Goal: Check status: Check status

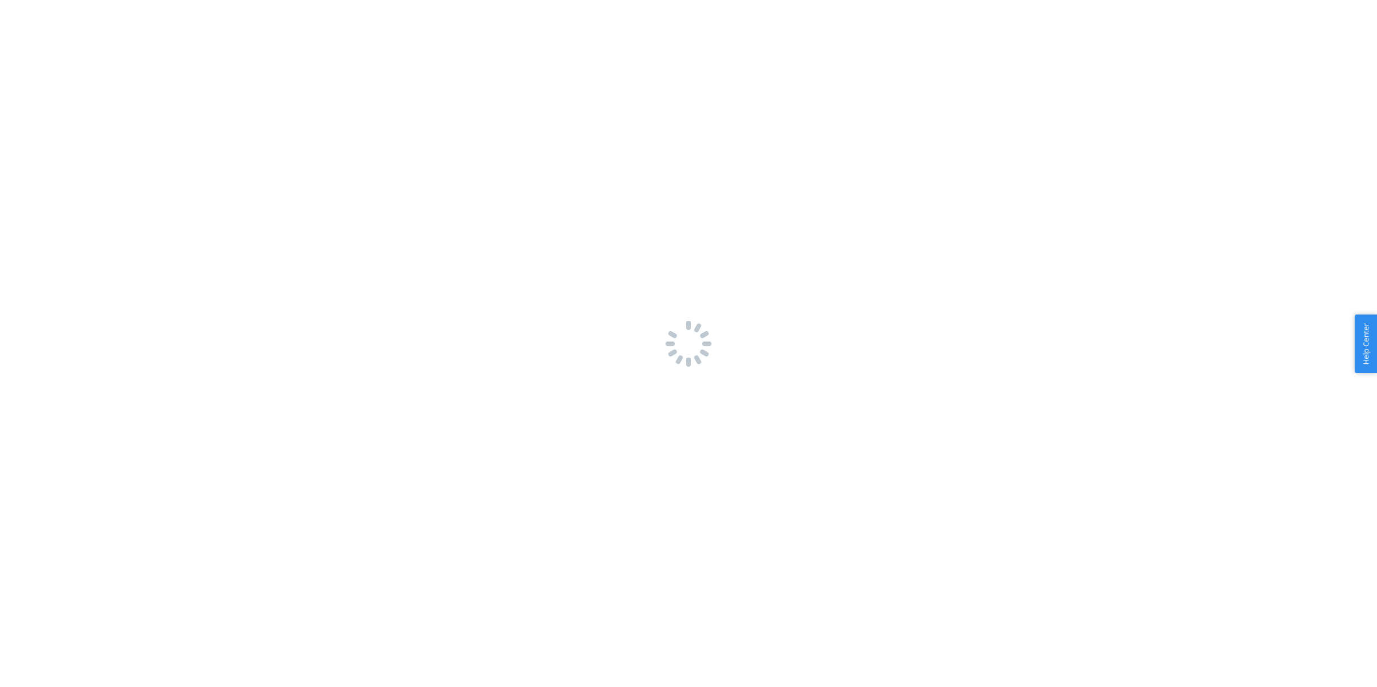
click at [811, 163] on div at bounding box center [688, 343] width 1377 height 687
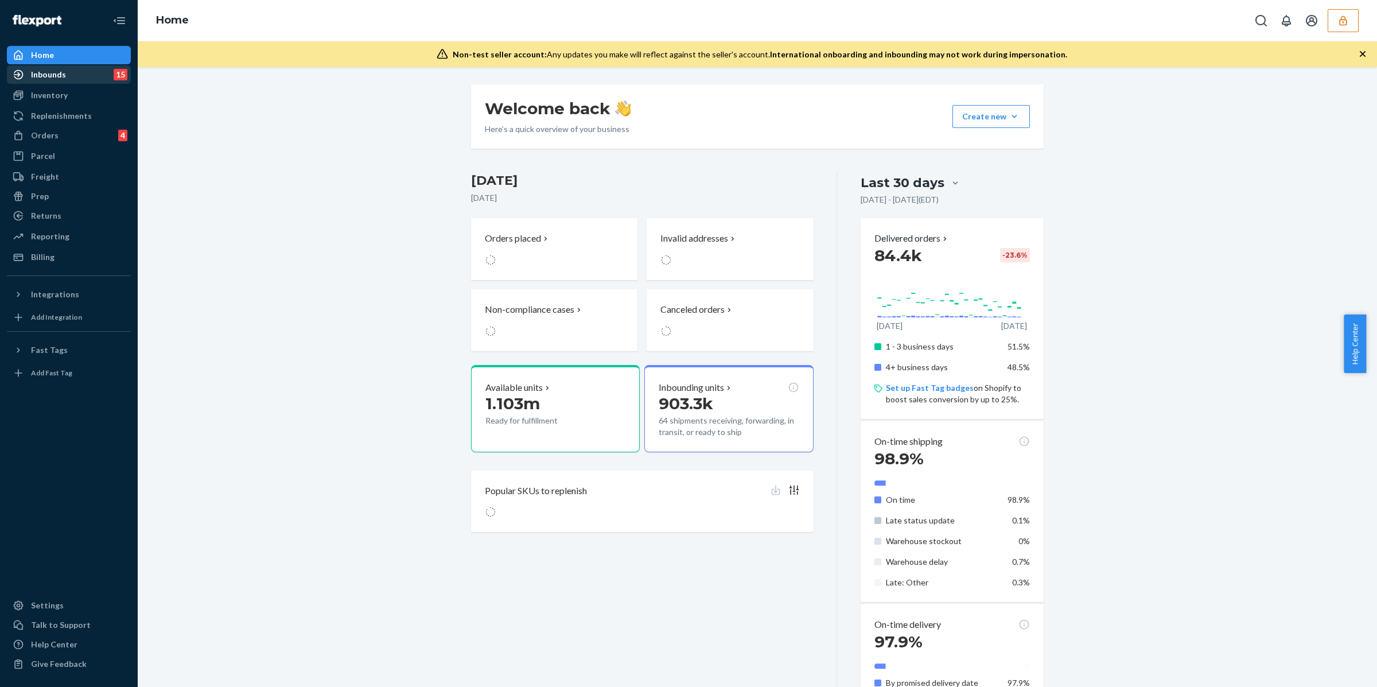
click at [78, 80] on div "Inbounds 15" at bounding box center [69, 75] width 122 height 16
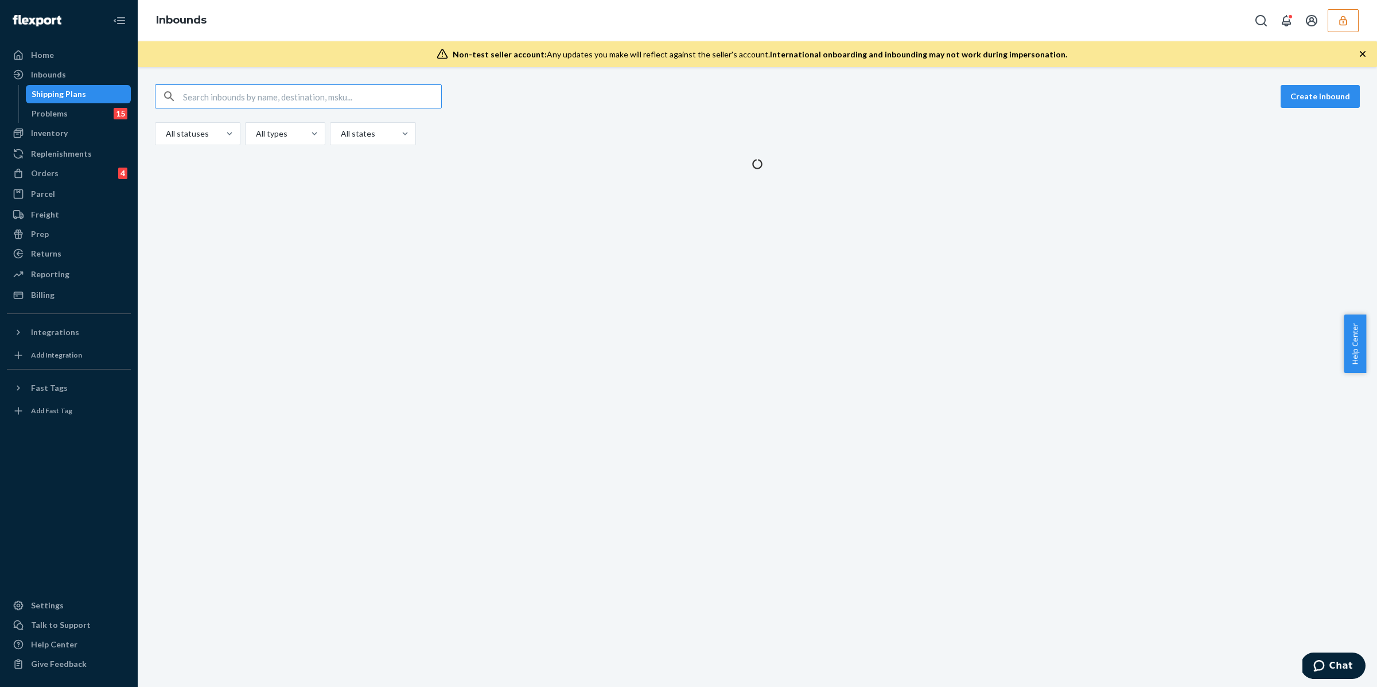
click at [334, 106] on input "text" at bounding box center [312, 96] width 258 height 23
type input "9905149"
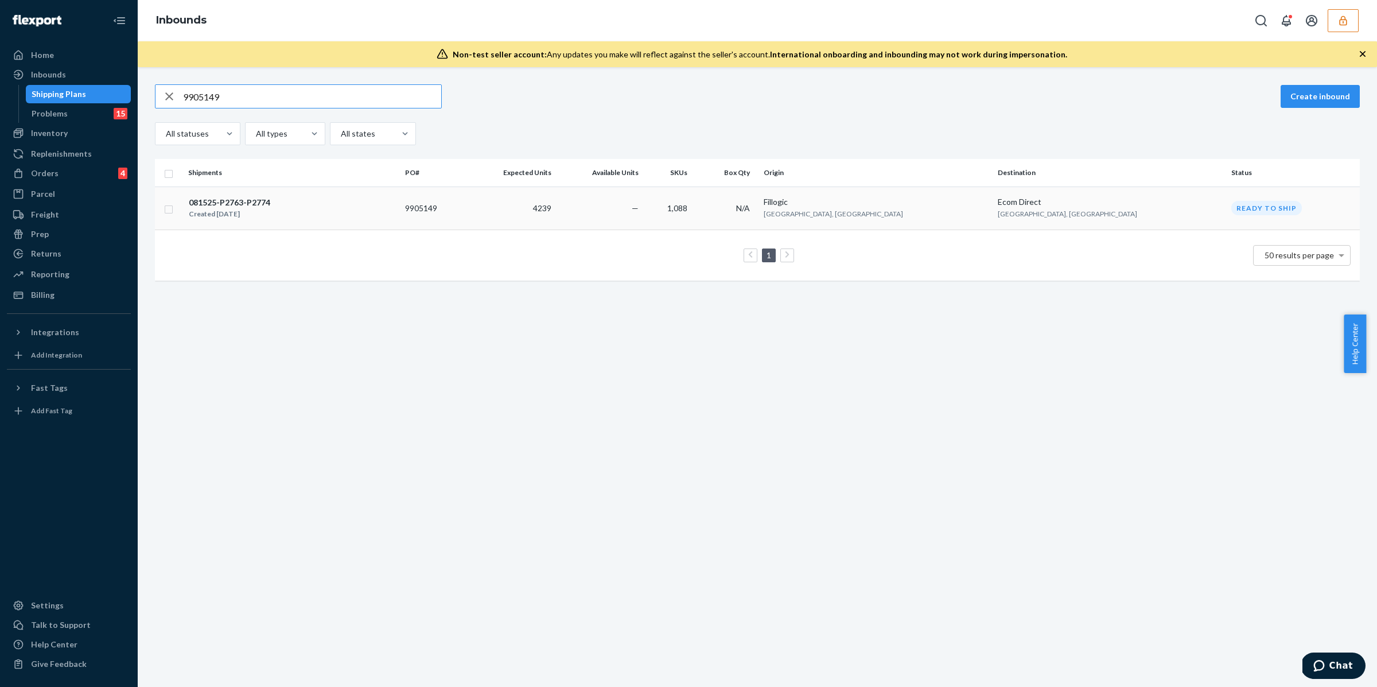
click at [171, 206] on input "checkbox" at bounding box center [168, 208] width 9 height 12
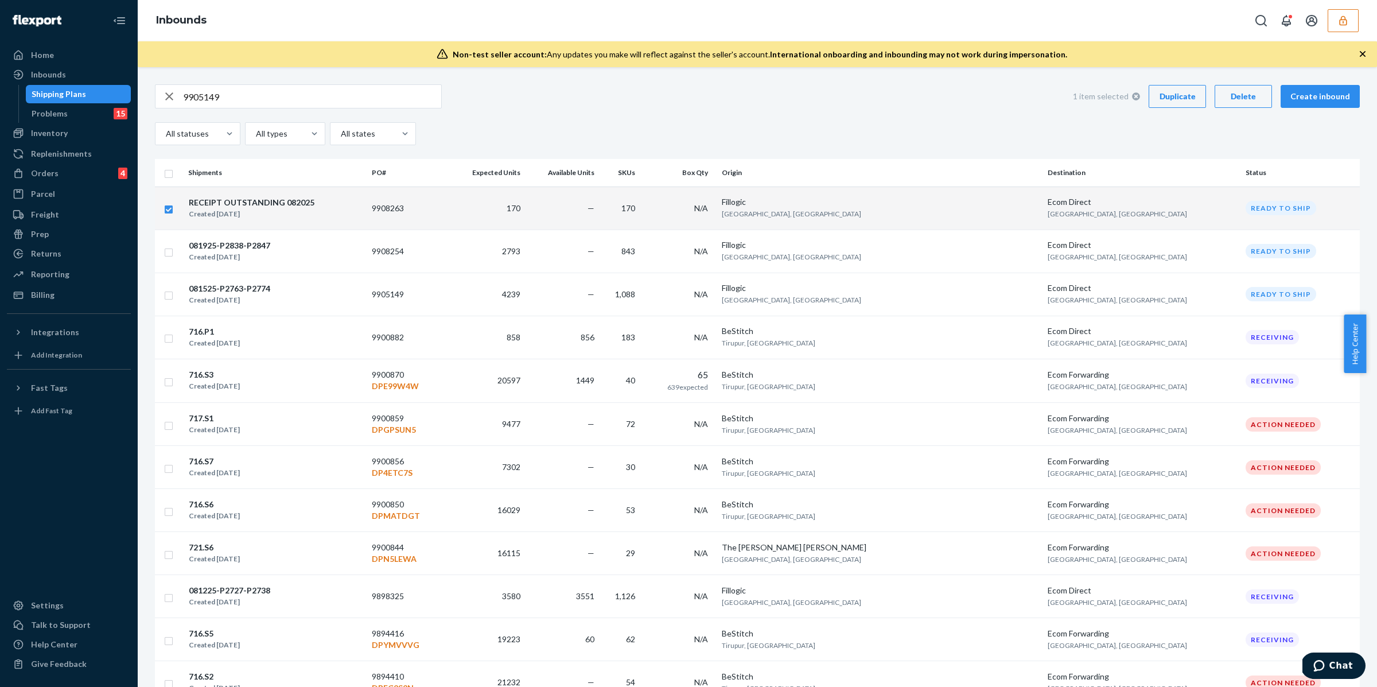
click at [177, 209] on td at bounding box center [169, 207] width 29 height 43
click at [174, 212] on td at bounding box center [169, 207] width 29 height 43
click at [170, 214] on input "checkbox" at bounding box center [168, 208] width 9 height 12
checkbox input "false"
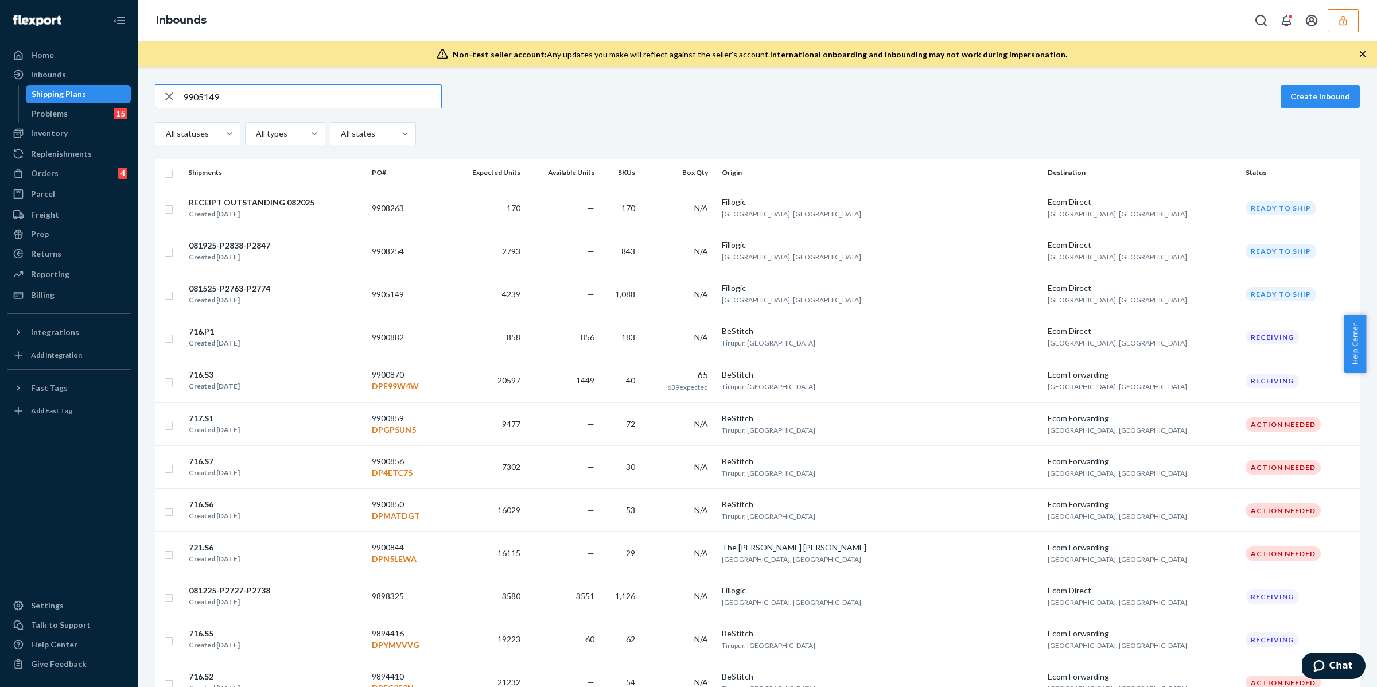
click at [291, 92] on input "9905149" at bounding box center [312, 96] width 258 height 23
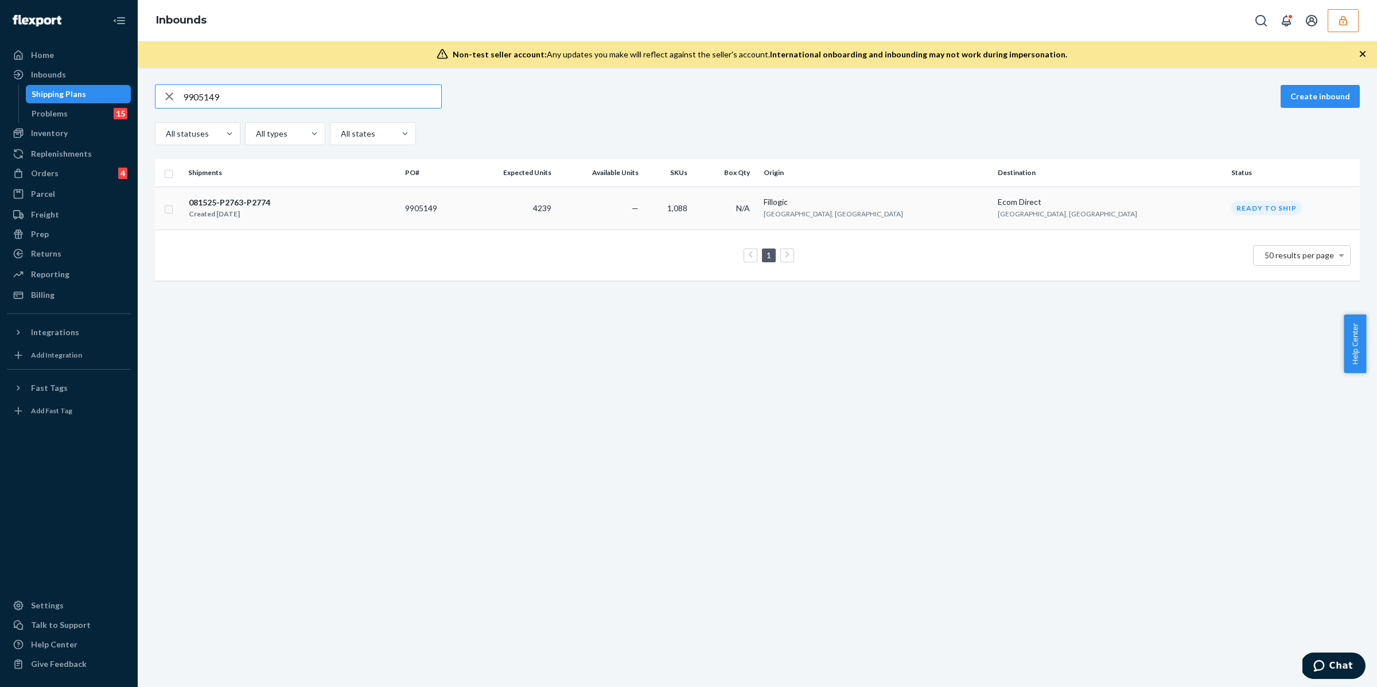
click at [352, 189] on td "081525-P2763-P2774 Created [DATE]" at bounding box center [292, 207] width 217 height 43
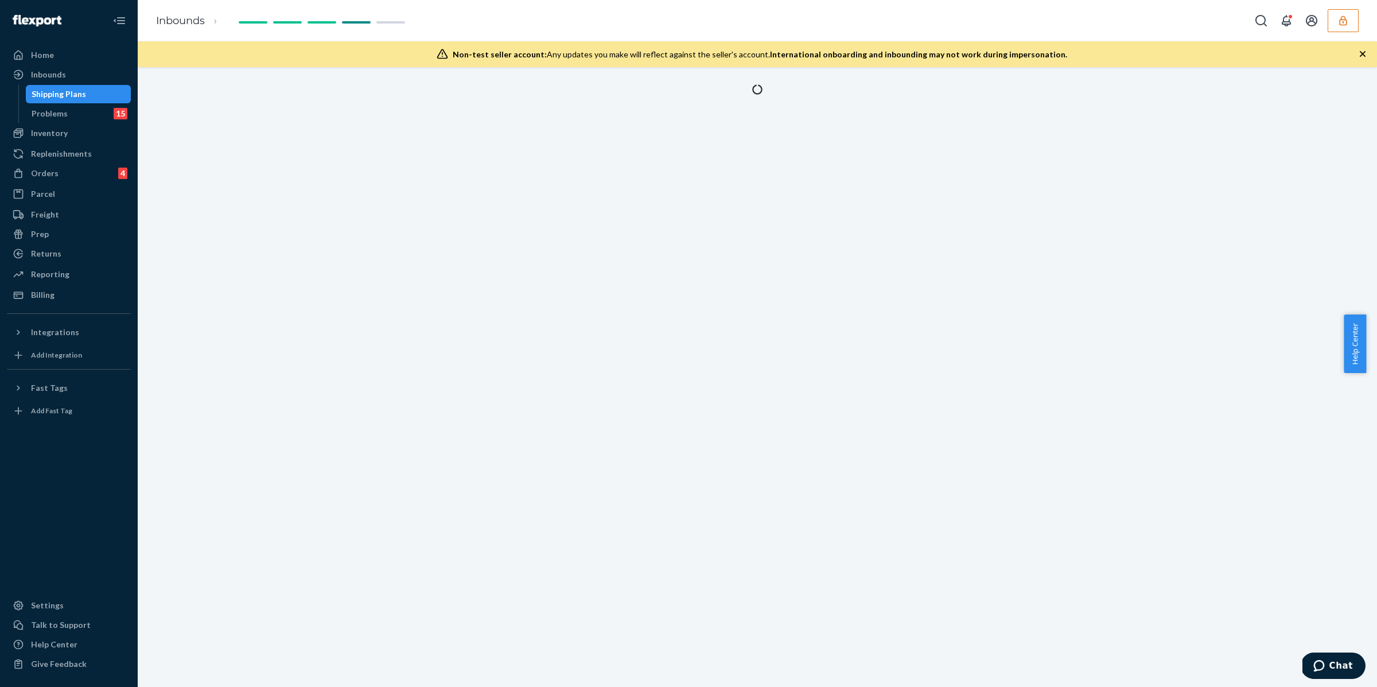
click at [352, 189] on div at bounding box center [757, 376] width 1239 height 619
type input "9905149"
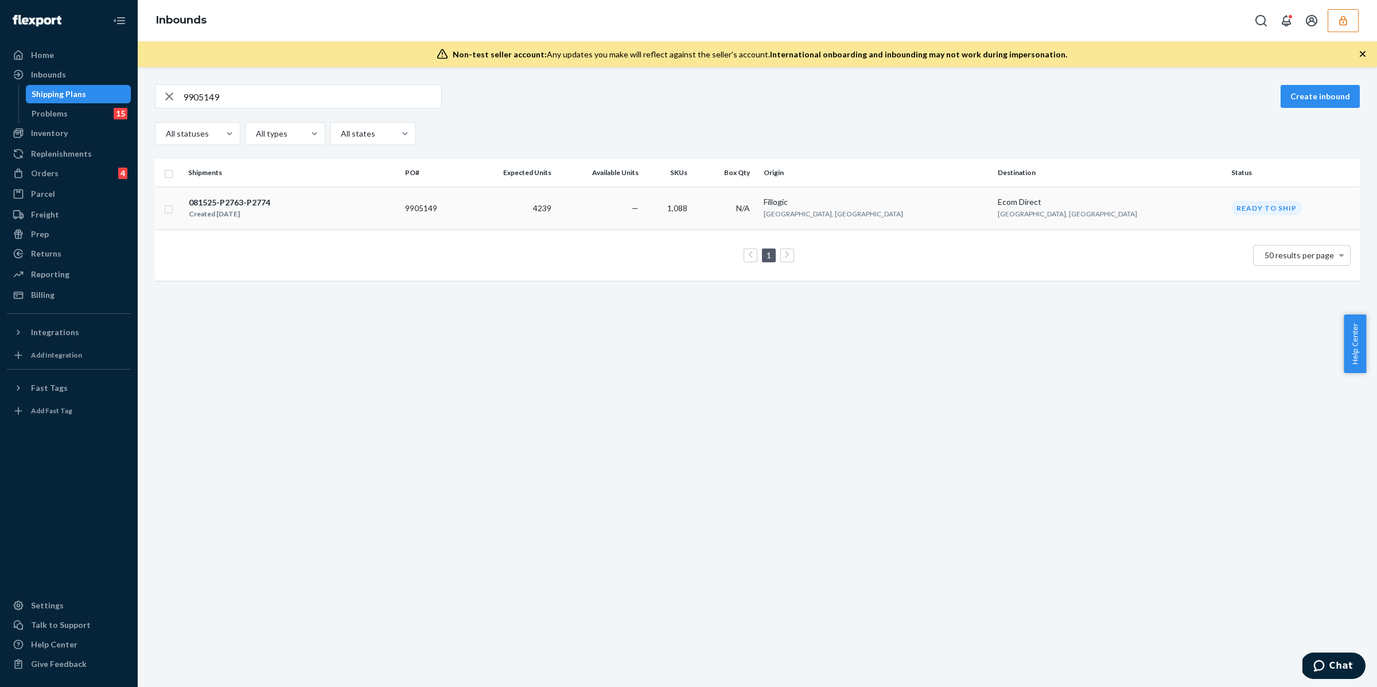
click at [272, 213] on div "081525-P2763-P2774 Created [DATE]" at bounding box center [292, 208] width 208 height 24
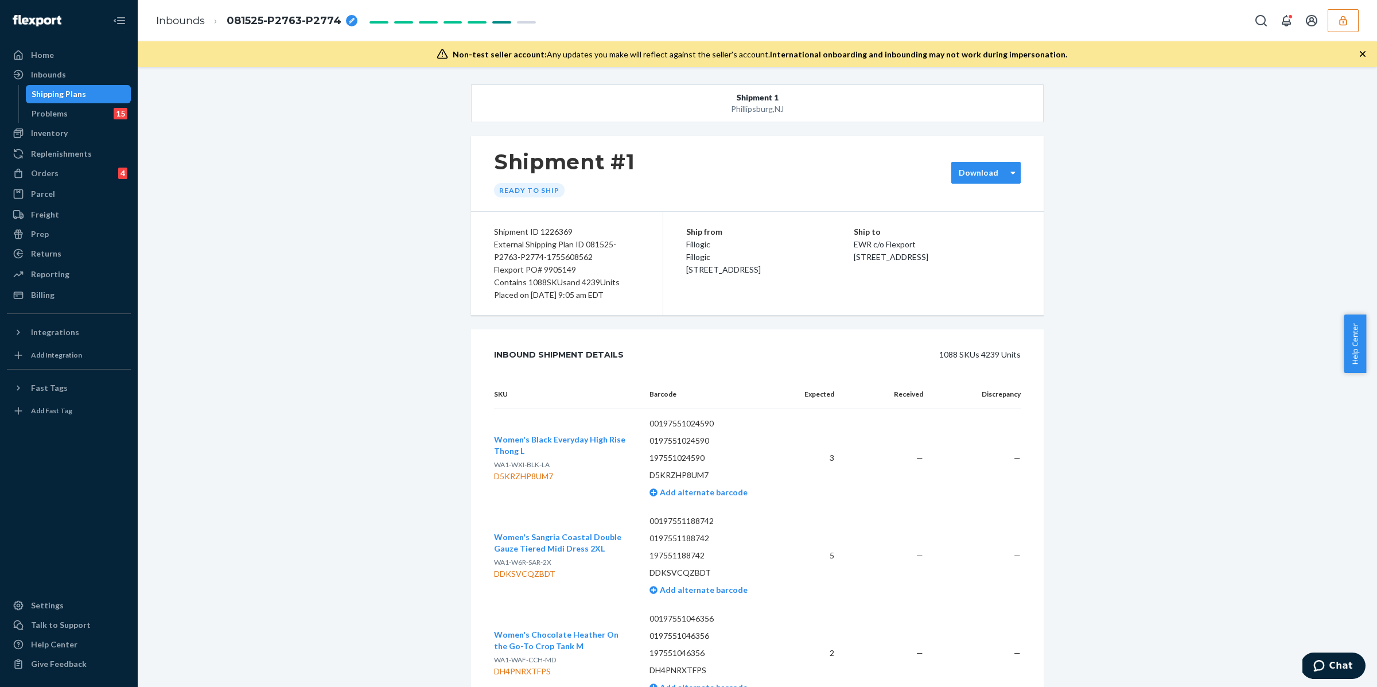
click at [953, 169] on div "Download" at bounding box center [979, 172] width 54 height 11
click at [989, 268] on div "Box contents labels Required labels for each box in your shipment to Flexport." at bounding box center [1020, 248] width 138 height 40
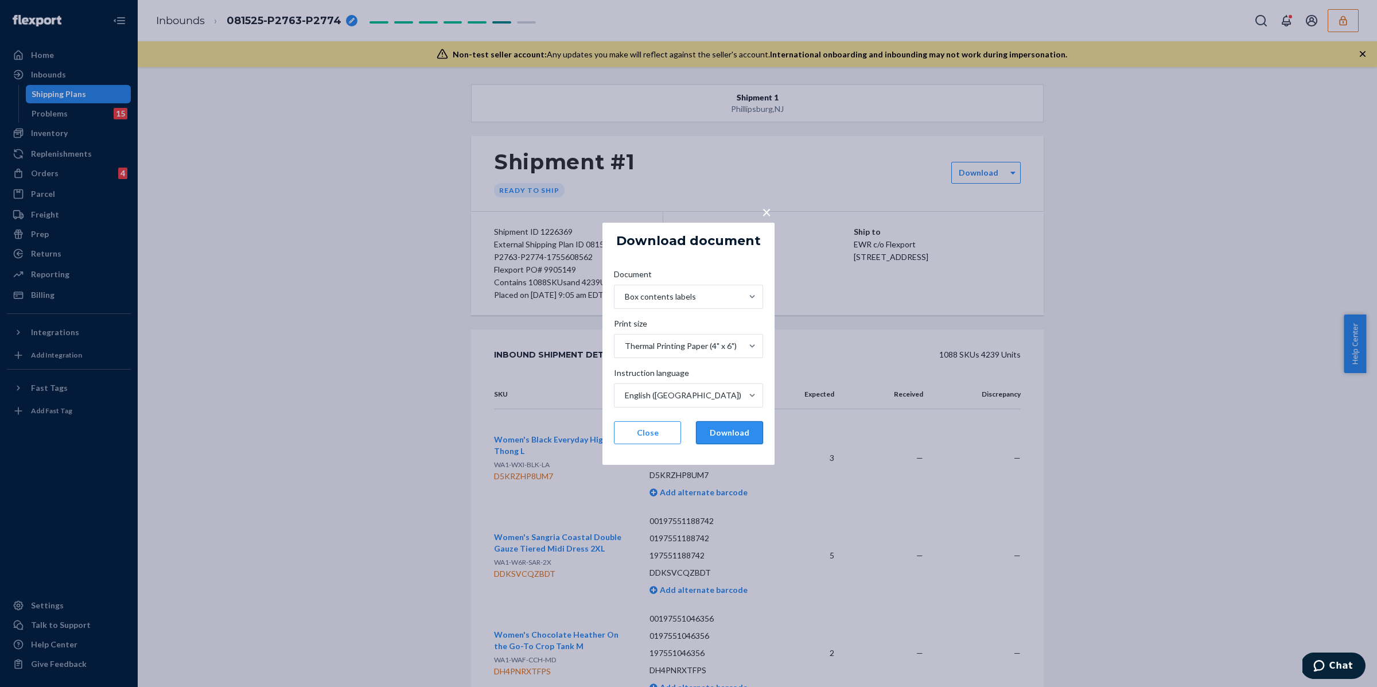
click at [757, 443] on button "Download" at bounding box center [729, 432] width 67 height 23
click at [753, 438] on button "Download" at bounding box center [729, 432] width 67 height 23
click at [805, 466] on div "× Download document Document Box contents labels Print size Thermal Printing Pa…" at bounding box center [688, 343] width 1377 height 687
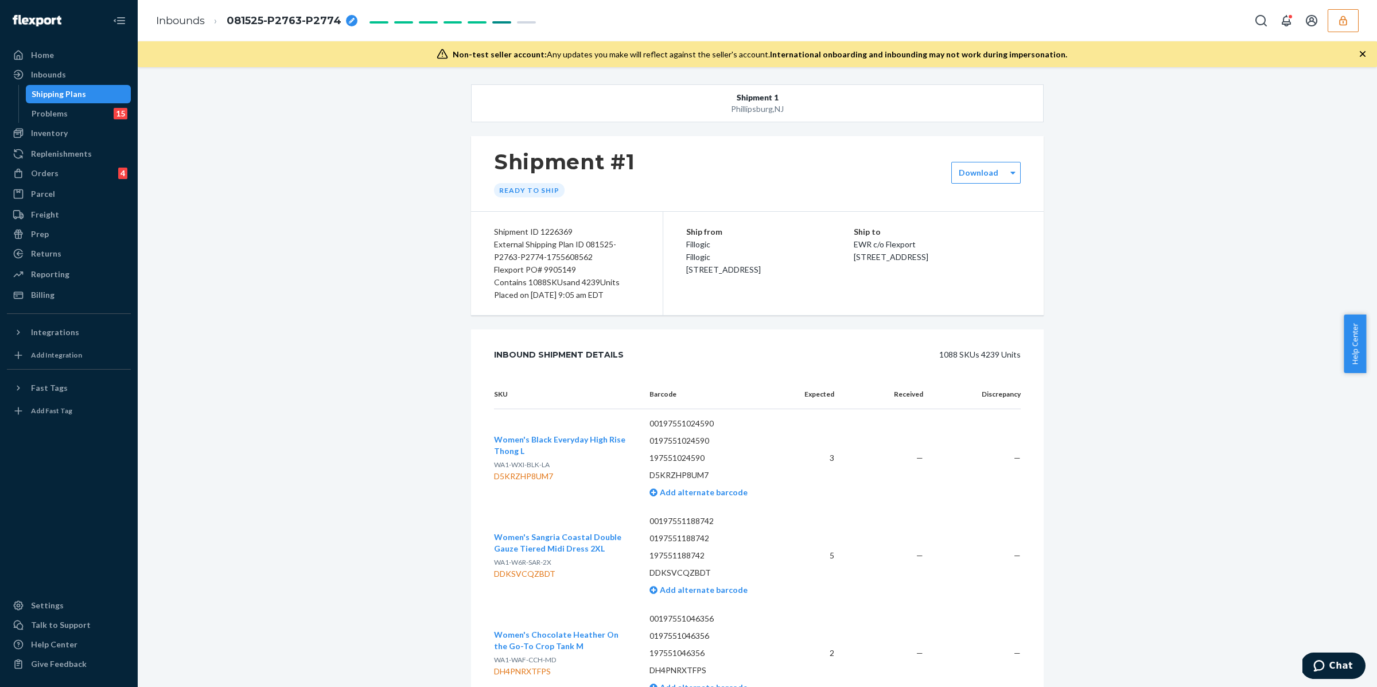
click at [93, 95] on div "Shipping Plans" at bounding box center [78, 94] width 103 height 16
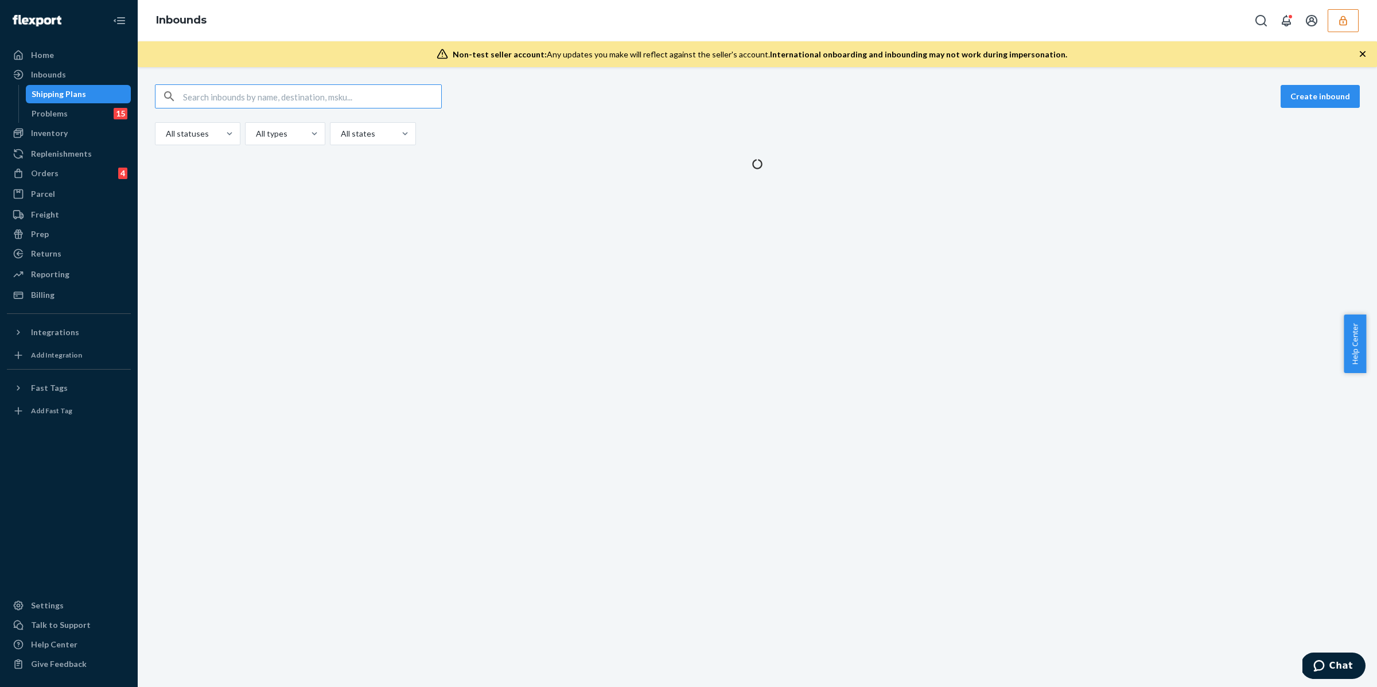
click at [243, 105] on input "text" at bounding box center [312, 96] width 258 height 23
type input "9905149"
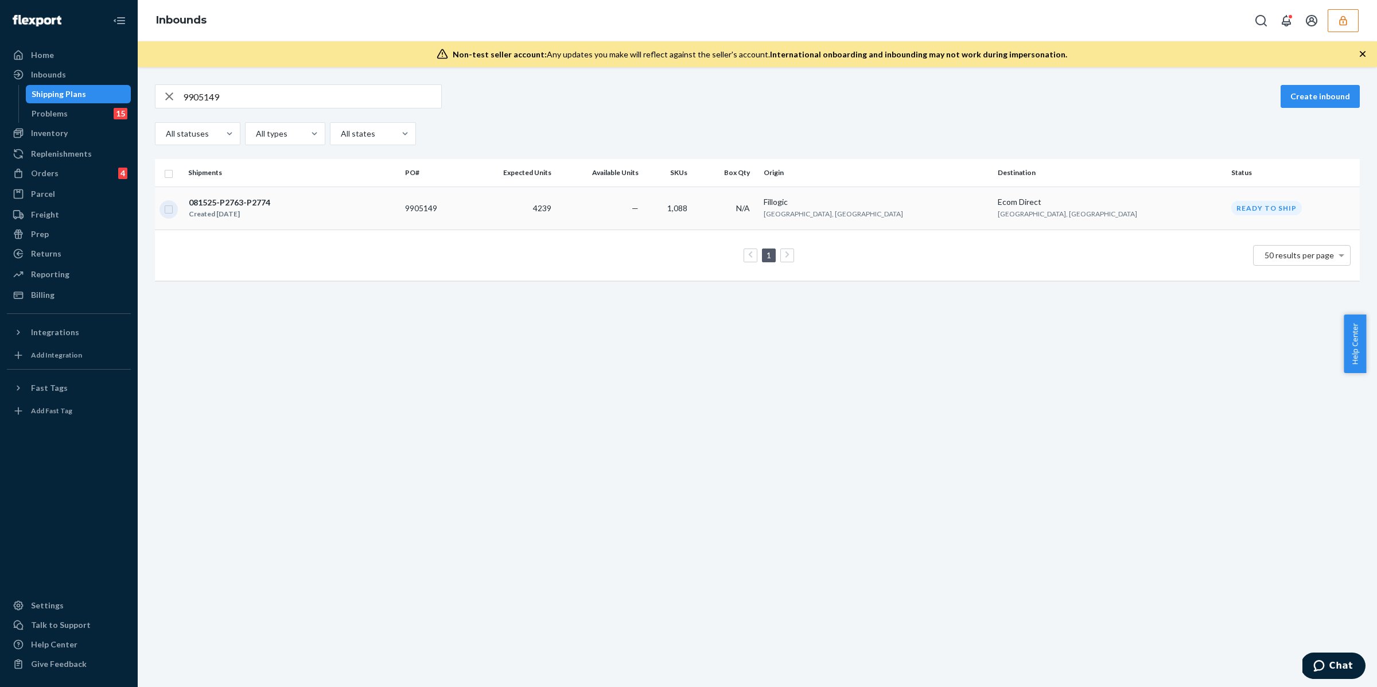
click at [166, 209] on input "checkbox" at bounding box center [168, 208] width 9 height 12
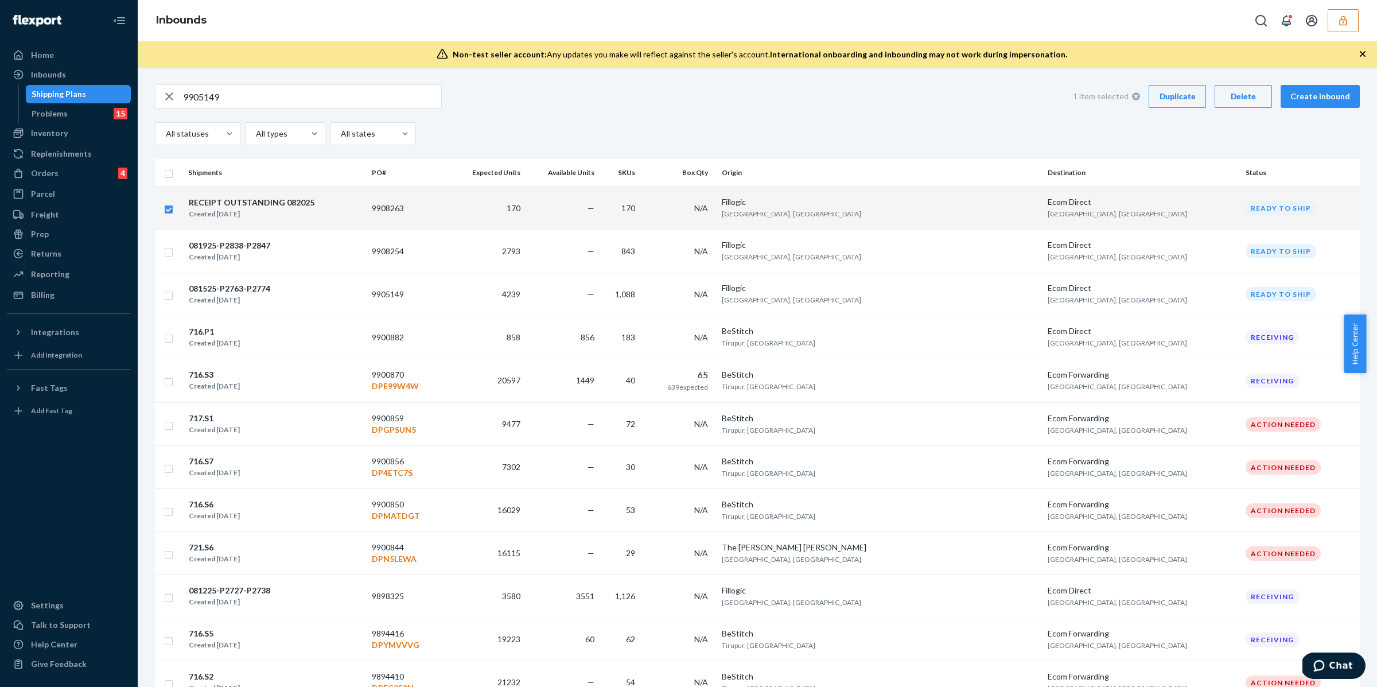
click at [166, 210] on input "checkbox" at bounding box center [168, 208] width 9 height 12
checkbox input "false"
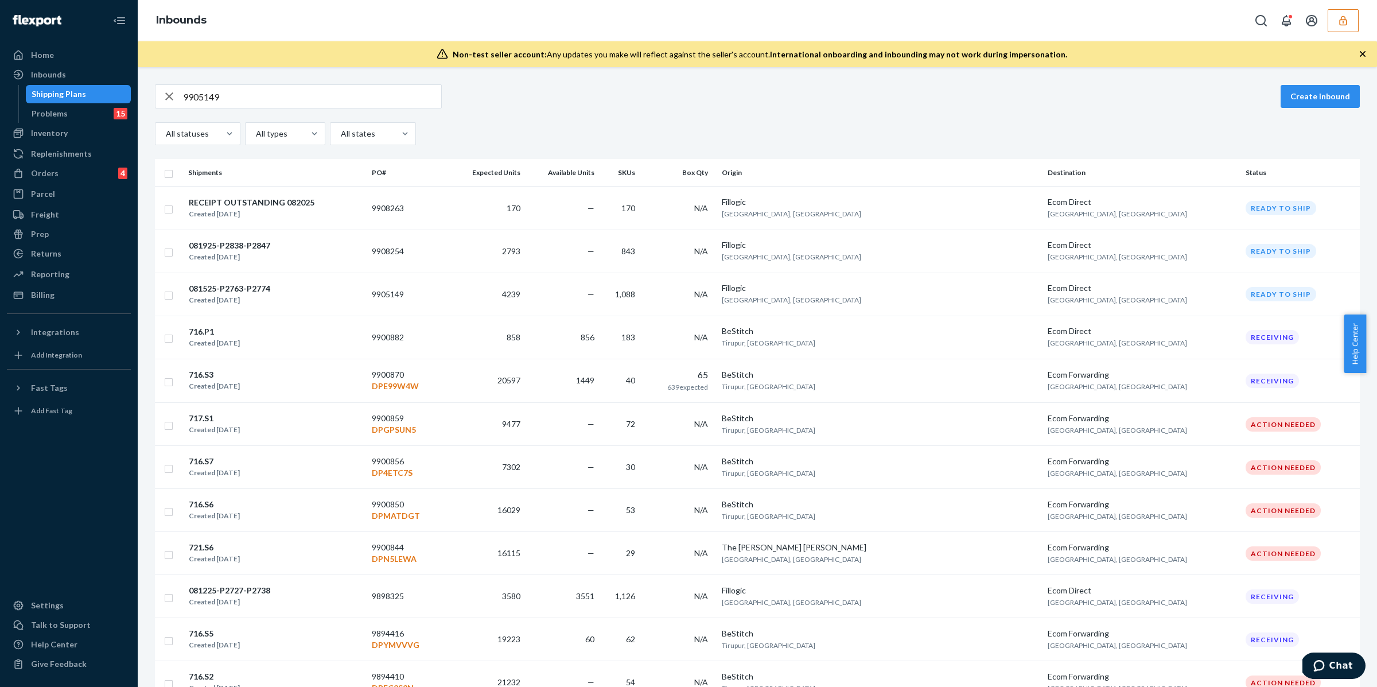
click at [278, 107] on input "9905149" at bounding box center [312, 96] width 258 height 23
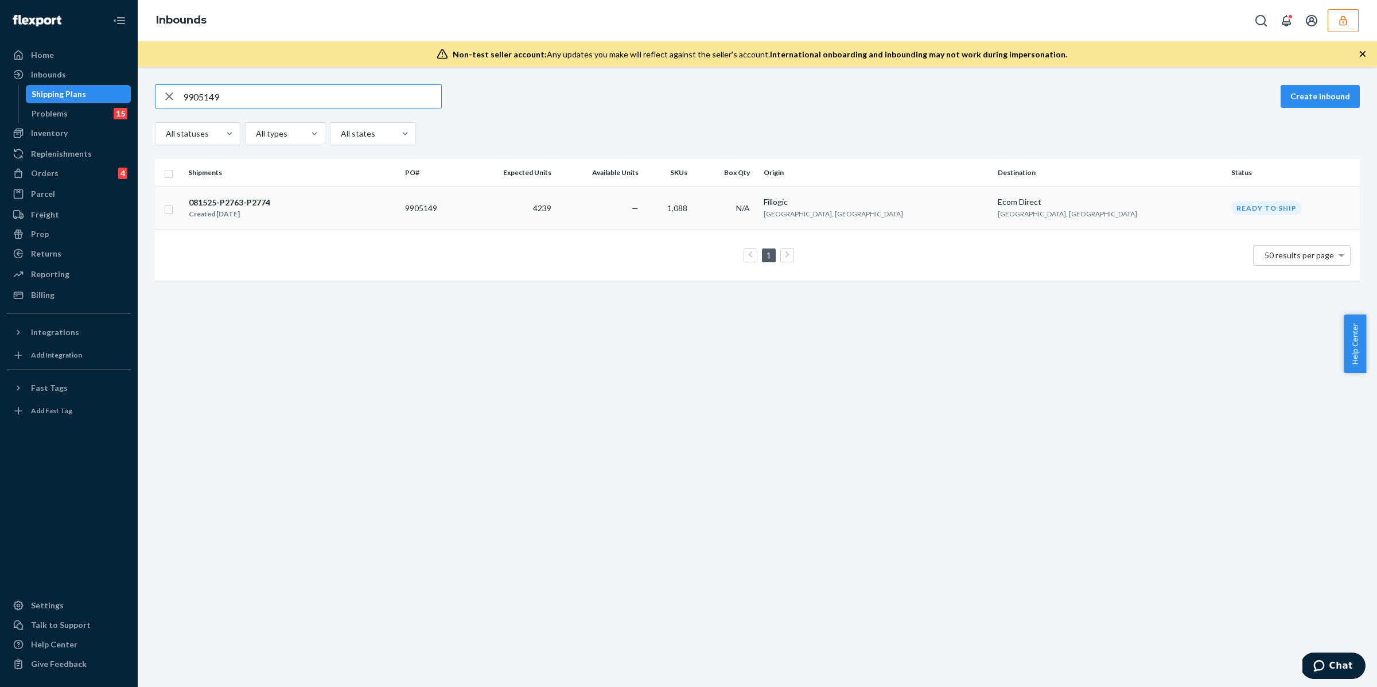
click at [171, 211] on input "checkbox" at bounding box center [168, 208] width 9 height 12
checkbox input "true"
click at [1226, 102] on button "Delete" at bounding box center [1242, 96] width 57 height 23
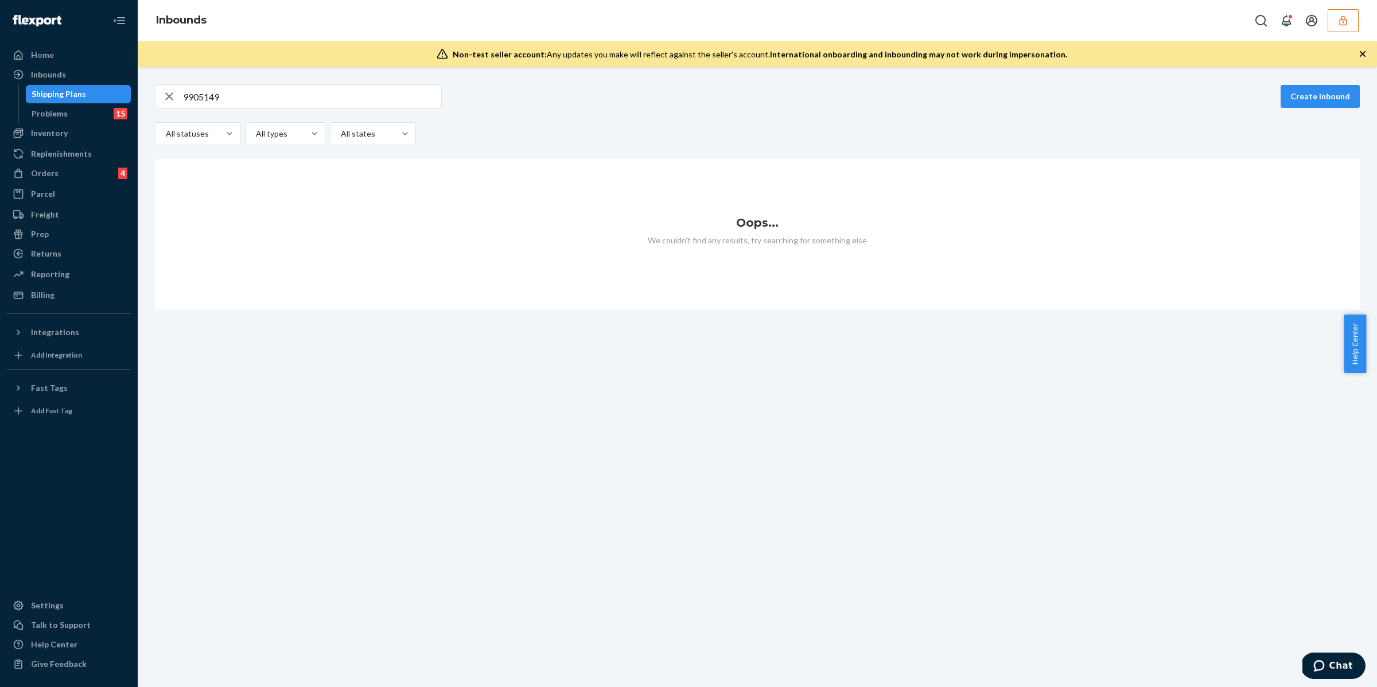
click at [1344, 24] on icon "button" at bounding box center [1342, 20] width 7 height 10
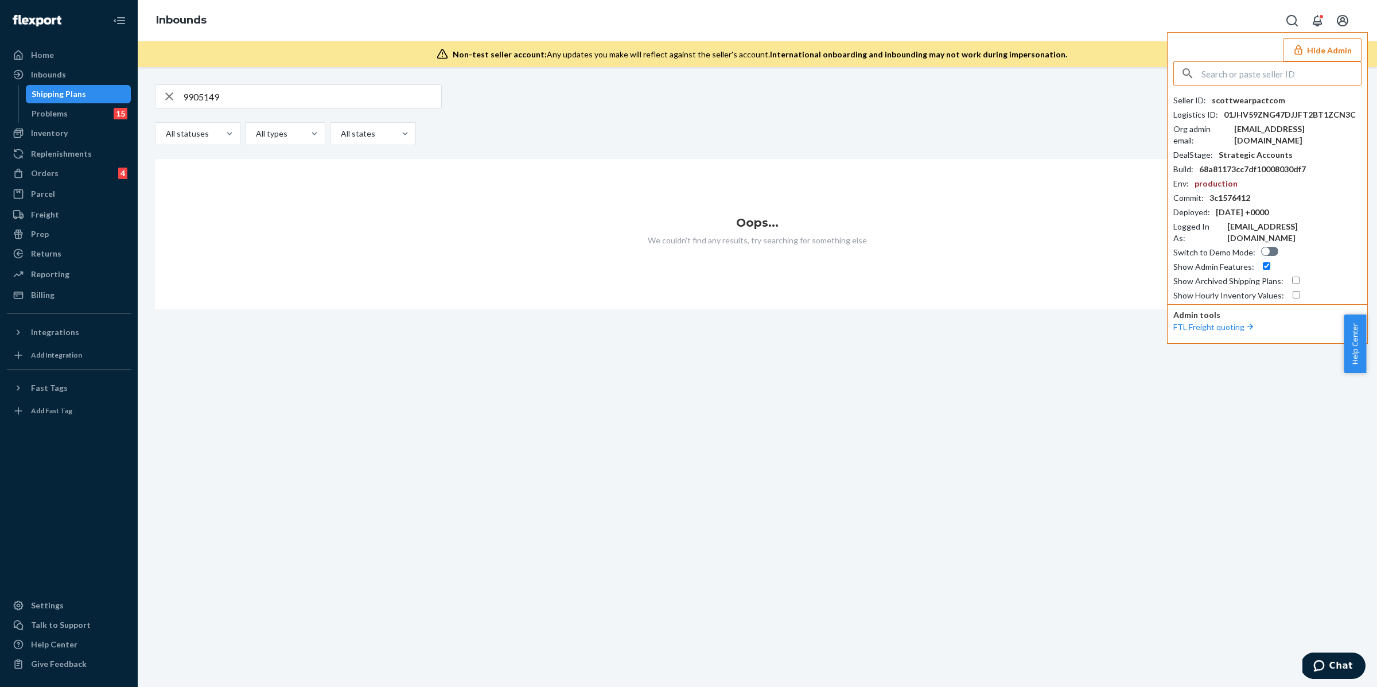
click at [1330, 50] on button "Hide Admin" at bounding box center [1321, 49] width 79 height 23
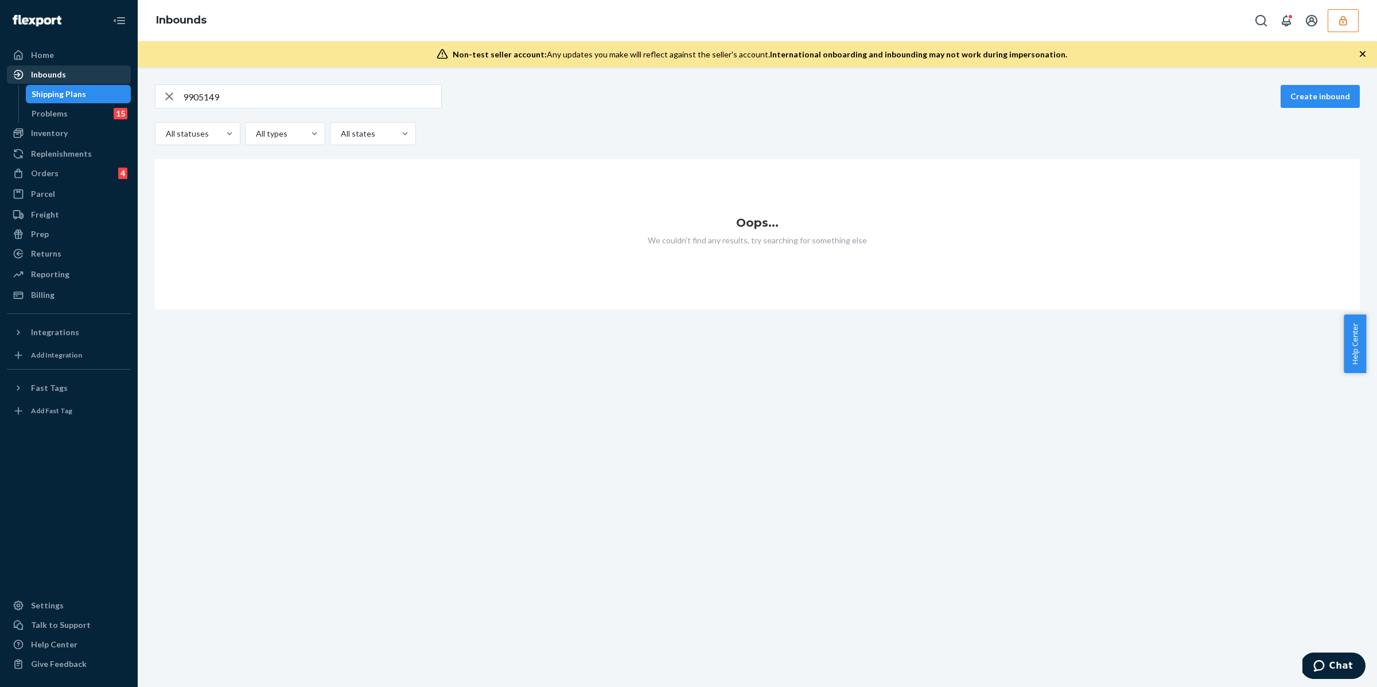
click at [96, 78] on div "Inbounds" at bounding box center [69, 75] width 122 height 16
click at [96, 89] on div "Shipping Plans" at bounding box center [78, 94] width 103 height 16
click at [169, 103] on icon "button" at bounding box center [169, 96] width 14 height 23
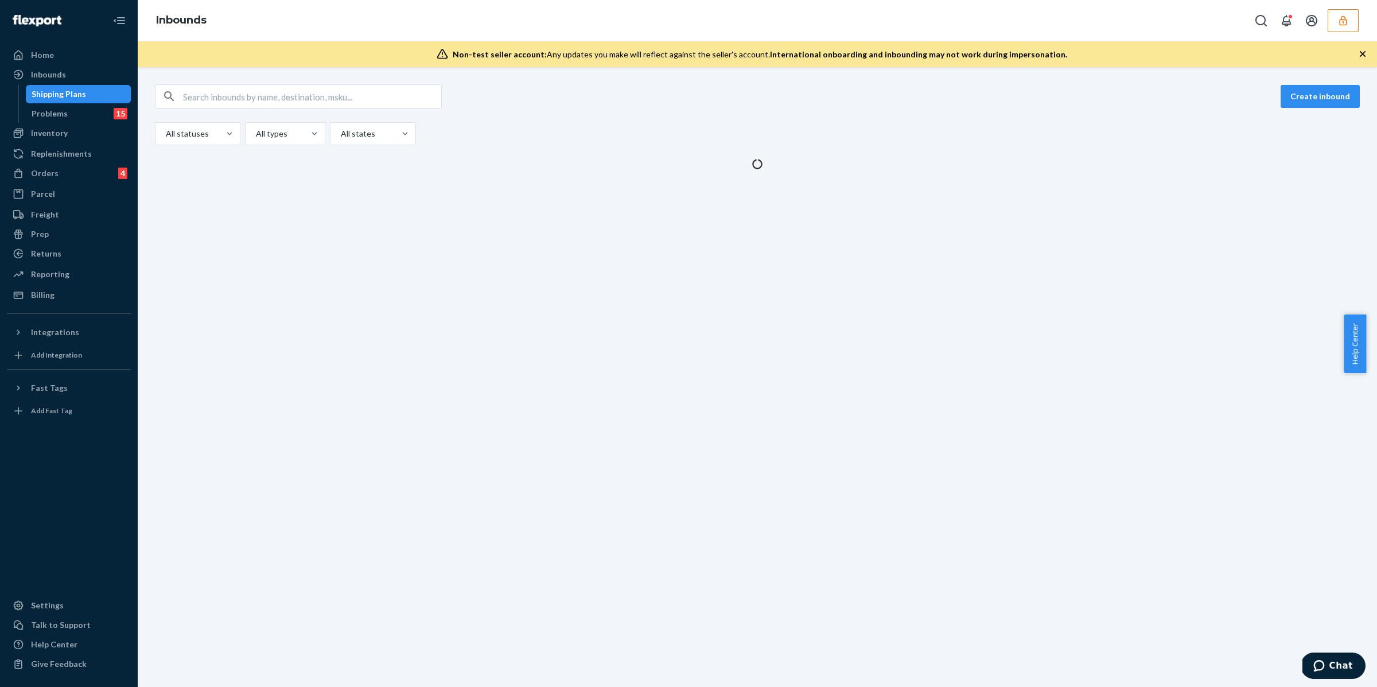
click at [494, 188] on div "Create inbound All statuses All types All states" at bounding box center [757, 376] width 1239 height 619
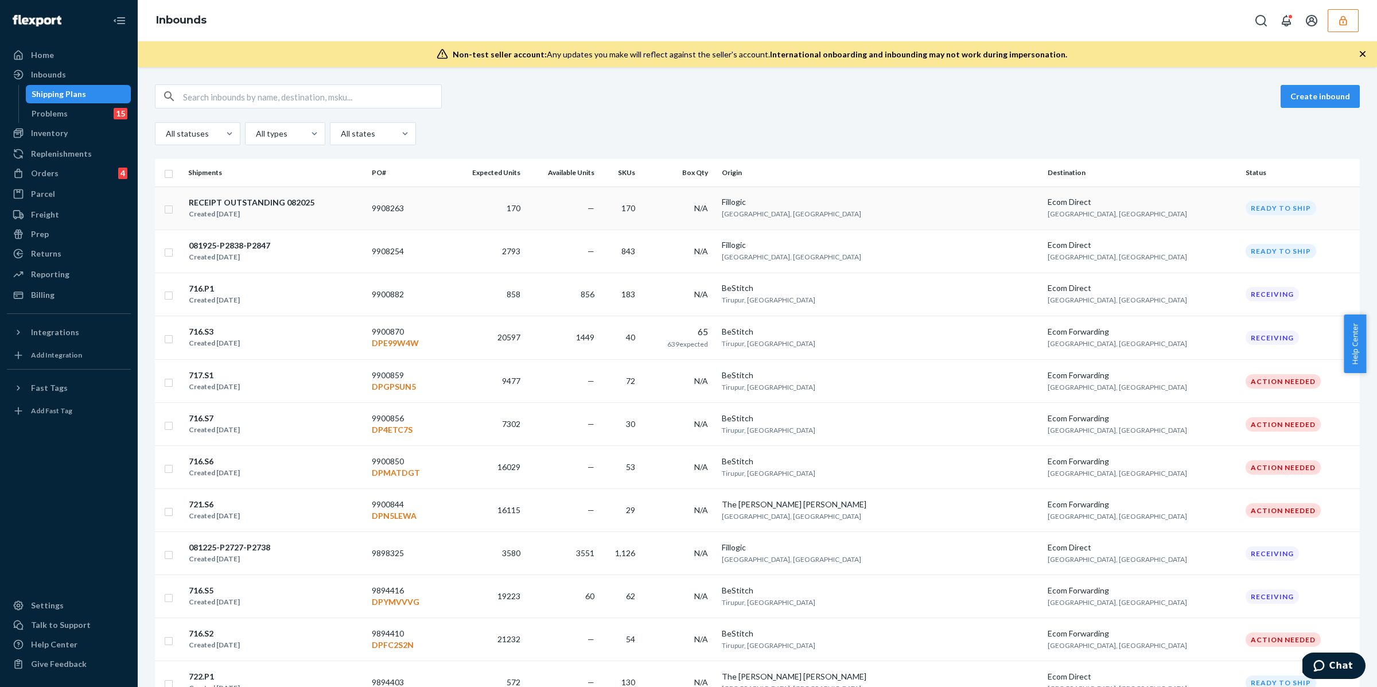
click at [301, 195] on td "RECEIPT OUTSTANDING 082025 Created [DATE]" at bounding box center [276, 207] width 184 height 43
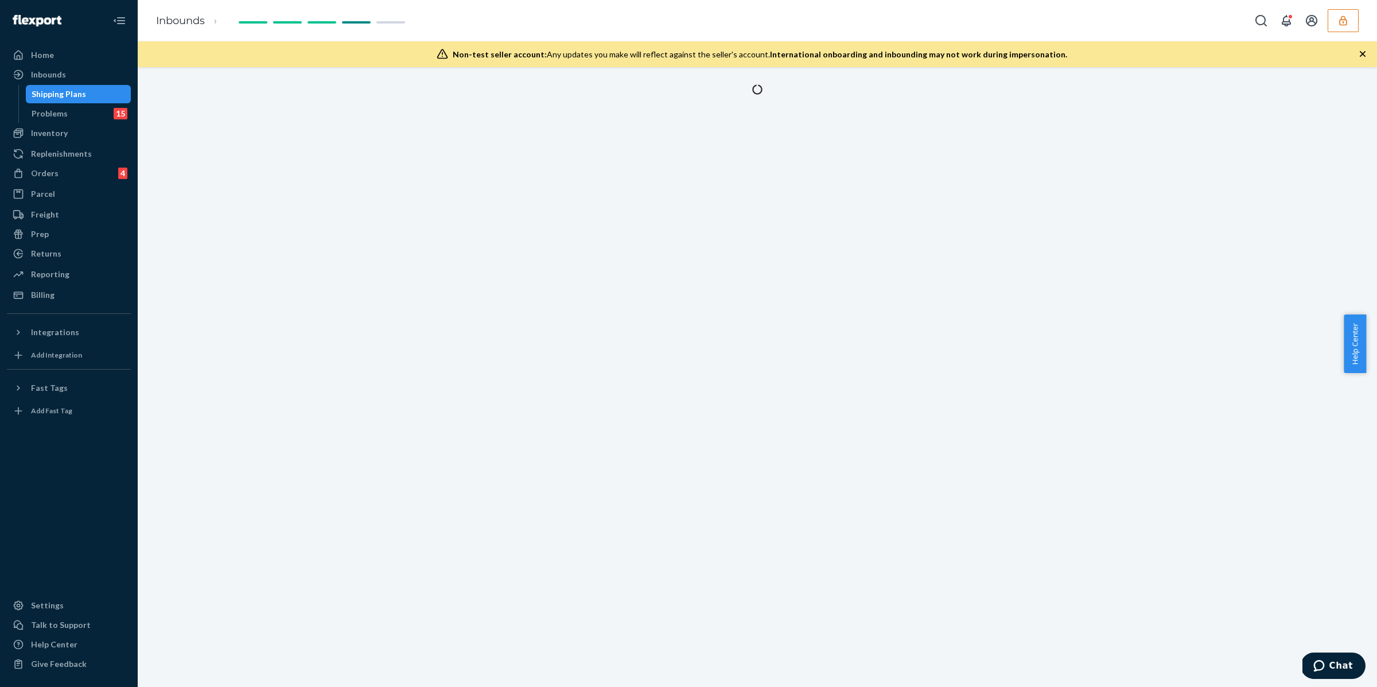
click at [1361, 54] on icon "button" at bounding box center [1362, 54] width 6 height 6
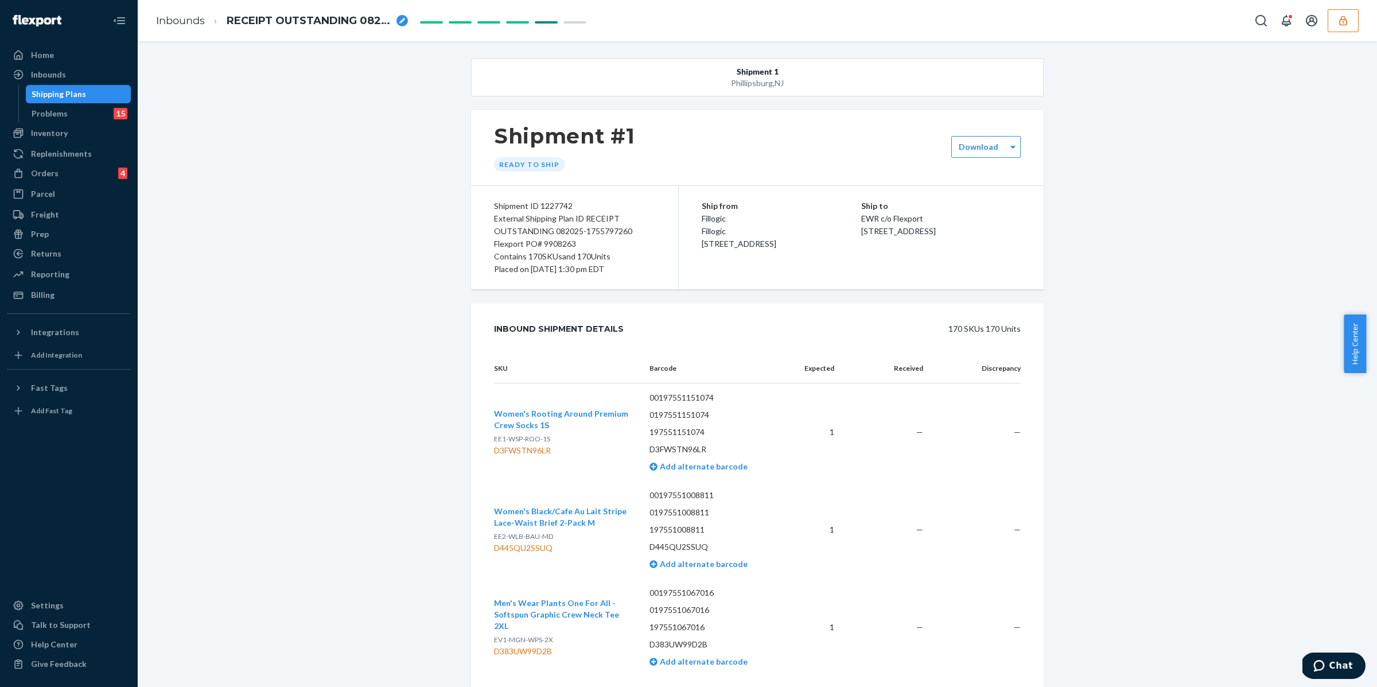
click at [119, 91] on div "Shipping Plans" at bounding box center [78, 94] width 103 height 16
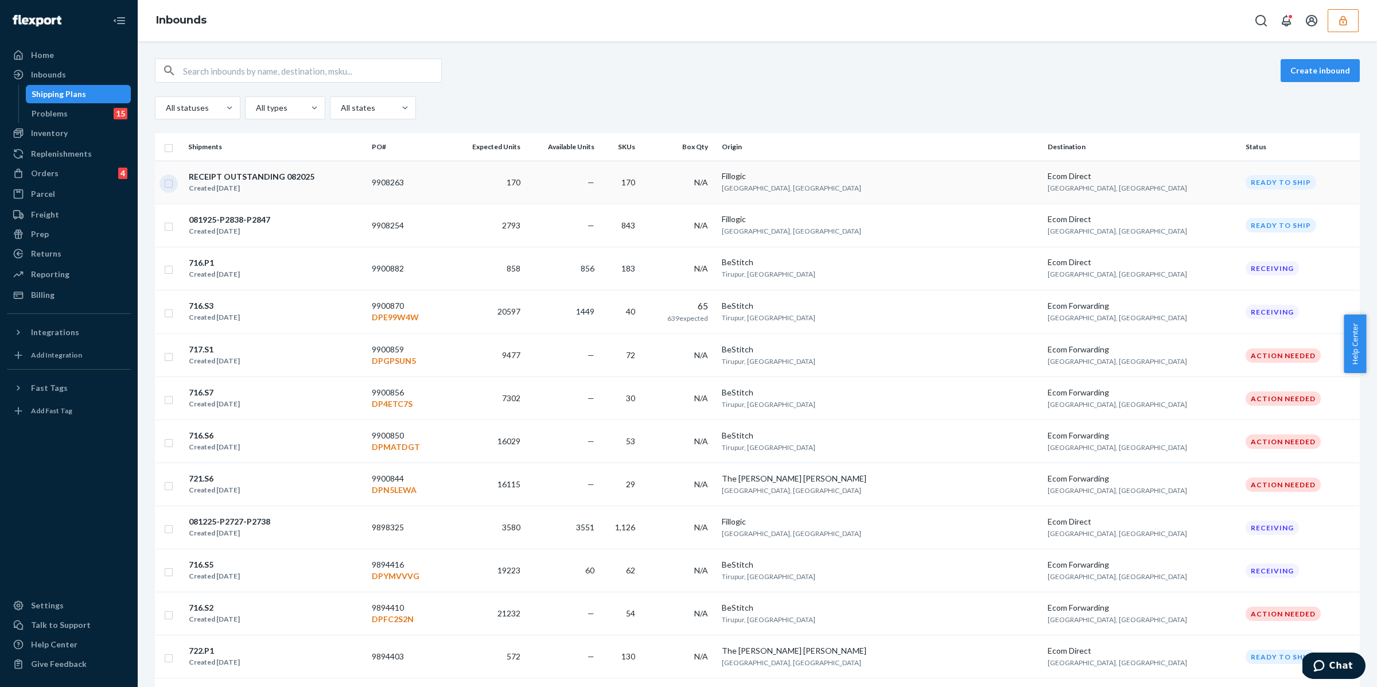
click at [165, 185] on input "checkbox" at bounding box center [168, 182] width 9 height 12
checkbox input "false"
